Goal: Share content

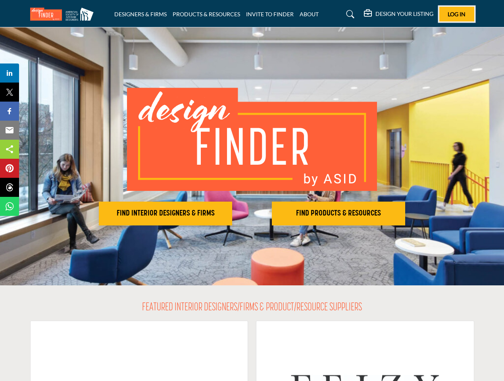
click at [456, 14] on span "Log In" at bounding box center [456, 14] width 18 height 7
click at [165, 213] on h2 "FIND INTERIOR DESIGNERS & FIRMS" at bounding box center [165, 214] width 128 height 10
click at [338, 213] on h2 "FIND PRODUCTS & RESOURCES" at bounding box center [338, 214] width 128 height 10
click at [10, 73] on span "Share" at bounding box center [13, 73] width 23 height 10
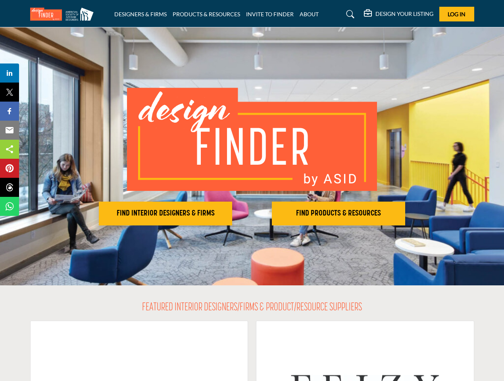
click at [10, 92] on span "Tweet" at bounding box center [13, 92] width 23 height 10
click at [10, 111] on span "Share" at bounding box center [13, 111] width 23 height 10
click at [10, 130] on span "Email" at bounding box center [13, 130] width 22 height 10
click at [10, 149] on span "Share" at bounding box center [13, 149] width 23 height 10
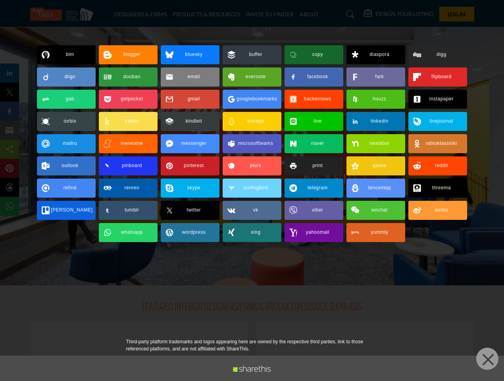
click at [10, 168] on span "Pin" at bounding box center [9, 168] width 15 height 10
